Goal: Transaction & Acquisition: Purchase product/service

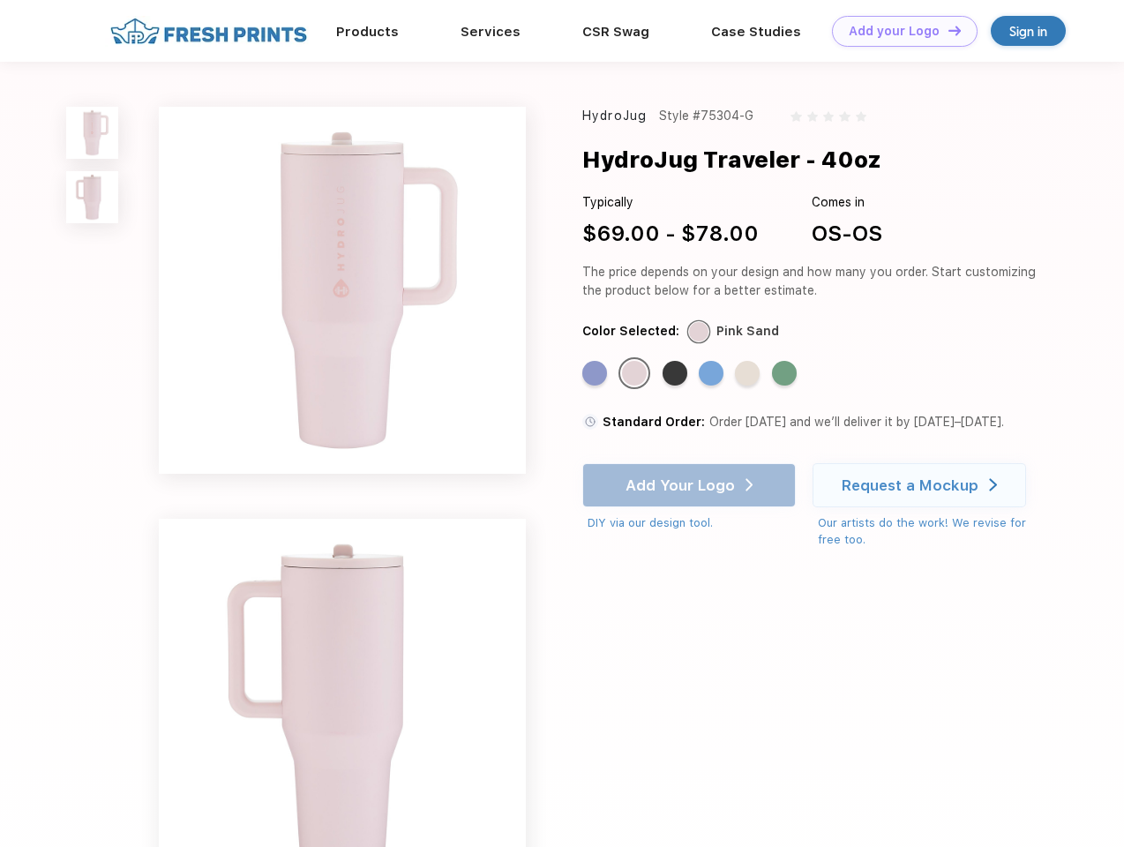
click at [898, 31] on link "Add your Logo Design Tool" at bounding box center [905, 31] width 146 height 31
click at [0, 0] on div "Design Tool" at bounding box center [0, 0] width 0 height 0
click at [946, 30] on link "Add your Logo Design Tool" at bounding box center [905, 31] width 146 height 31
click at [93, 132] on img at bounding box center [92, 133] width 52 height 52
click at [93, 198] on img at bounding box center [92, 197] width 52 height 52
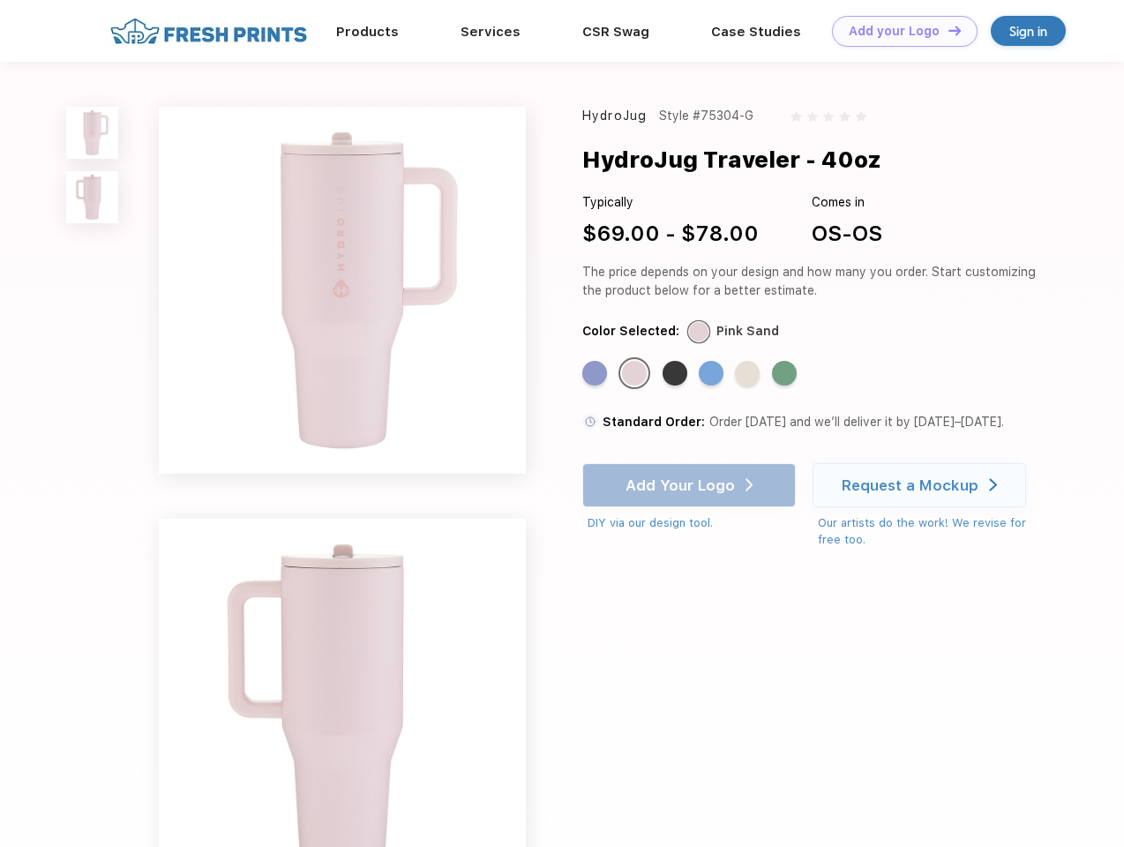
click at [596, 374] on div "Standard Color" at bounding box center [594, 373] width 25 height 25
click at [636, 374] on div "Standard Color" at bounding box center [634, 373] width 25 height 25
click at [676, 374] on div "Standard Color" at bounding box center [674, 373] width 25 height 25
click at [713, 374] on div "Standard Color" at bounding box center [710, 373] width 25 height 25
click at [749, 374] on div "Standard Color" at bounding box center [747, 373] width 25 height 25
